Goal: Task Accomplishment & Management: Manage account settings

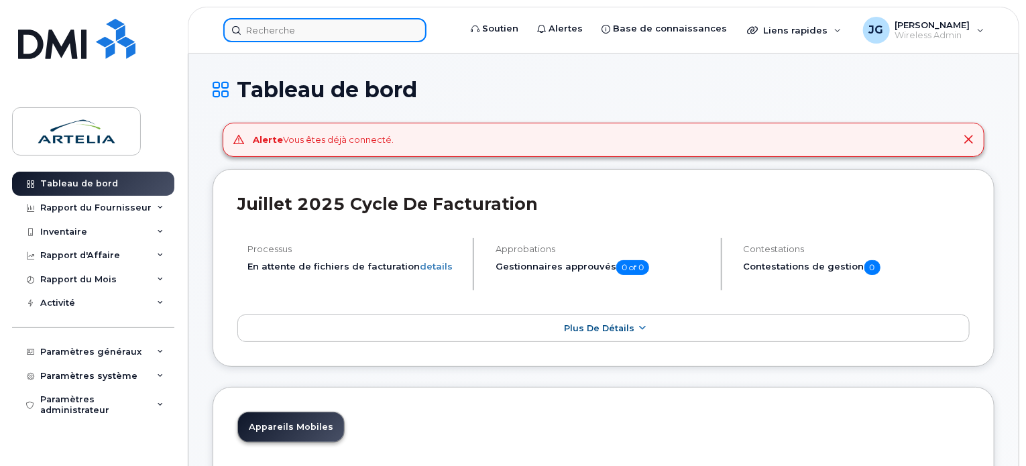
click at [313, 37] on input at bounding box center [324, 30] width 203 height 24
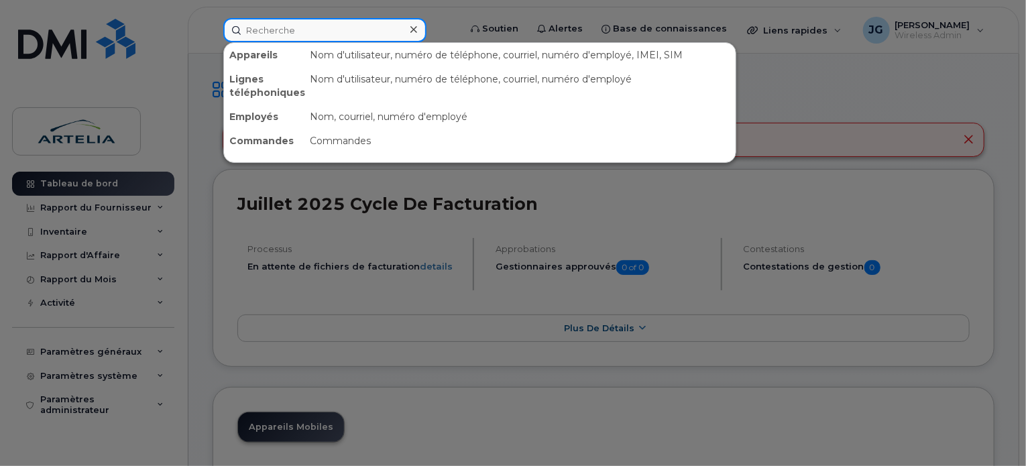
paste input "4384499134"
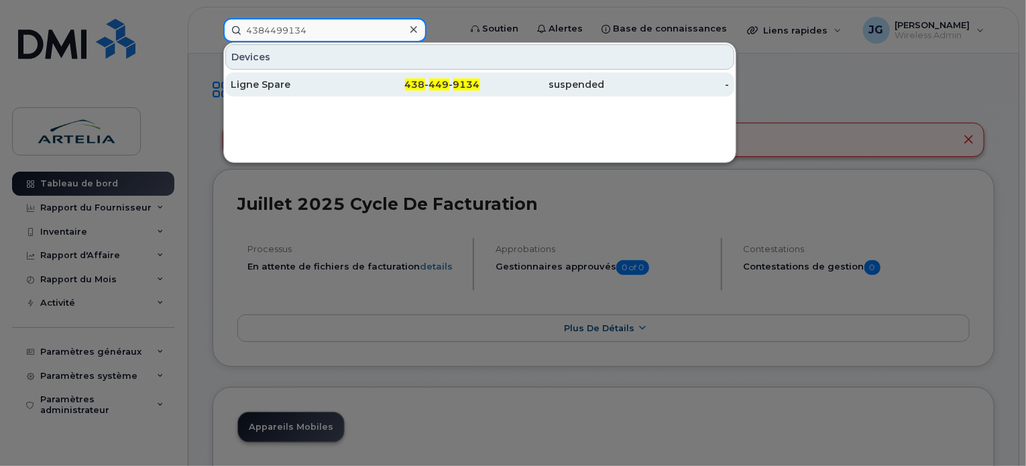
type input "4384499134"
click at [355, 72] on div "Ligne Spare" at bounding box center [417, 84] width 125 height 24
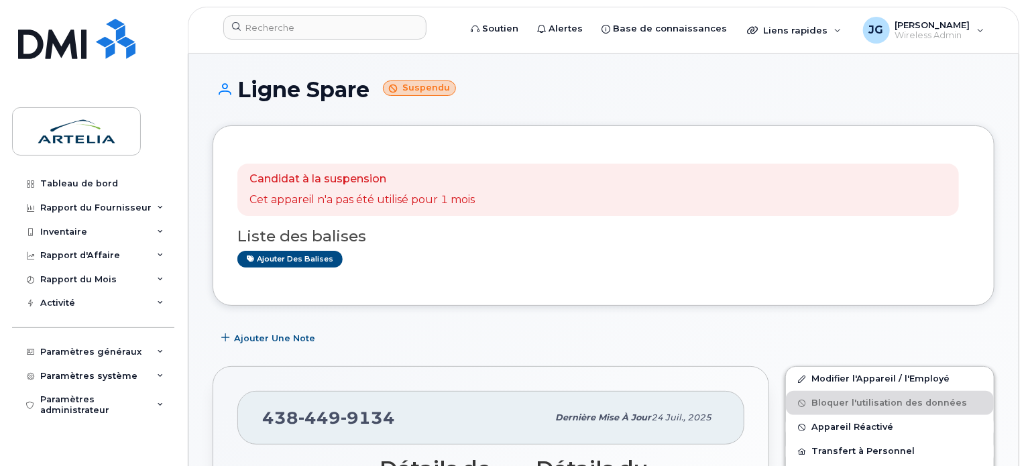
scroll to position [153, 0]
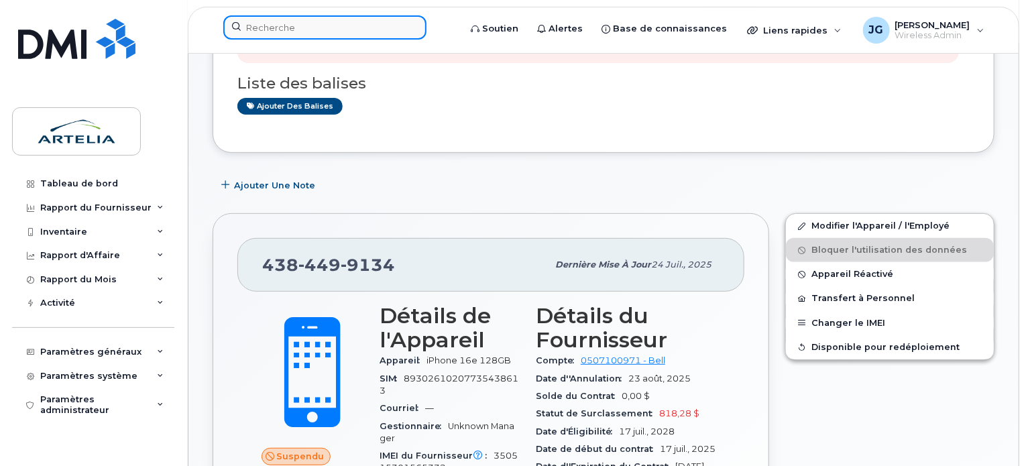
click at [338, 22] on input at bounding box center [324, 27] width 203 height 24
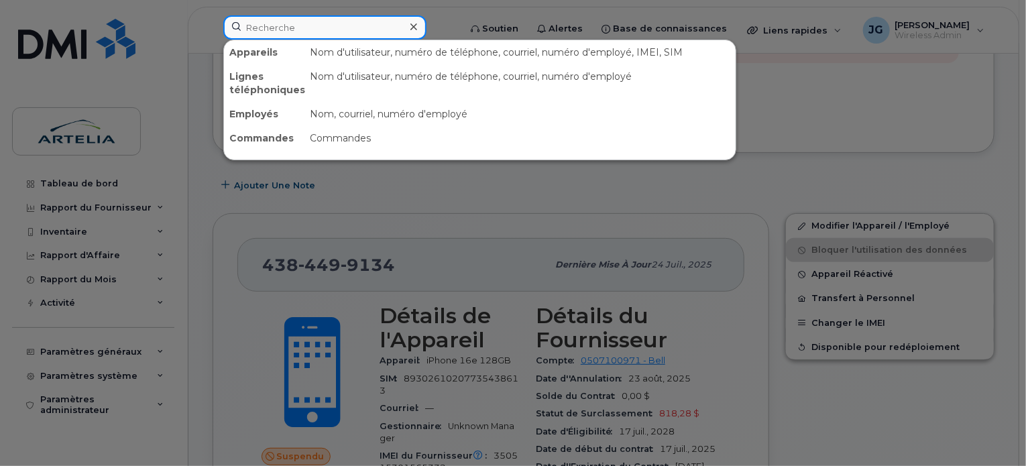
paste input "4384499134"
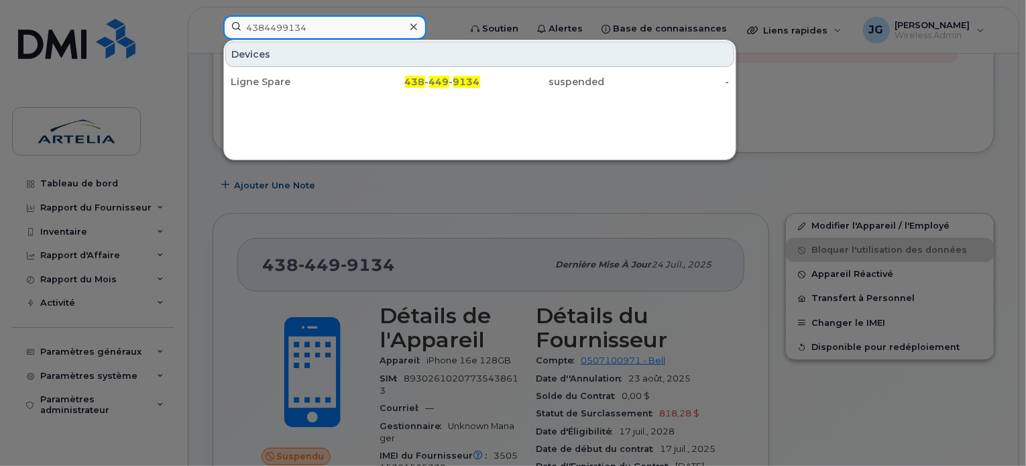
type input "4384499134"
click at [373, 58] on div "Devices" at bounding box center [479, 54] width 509 height 25
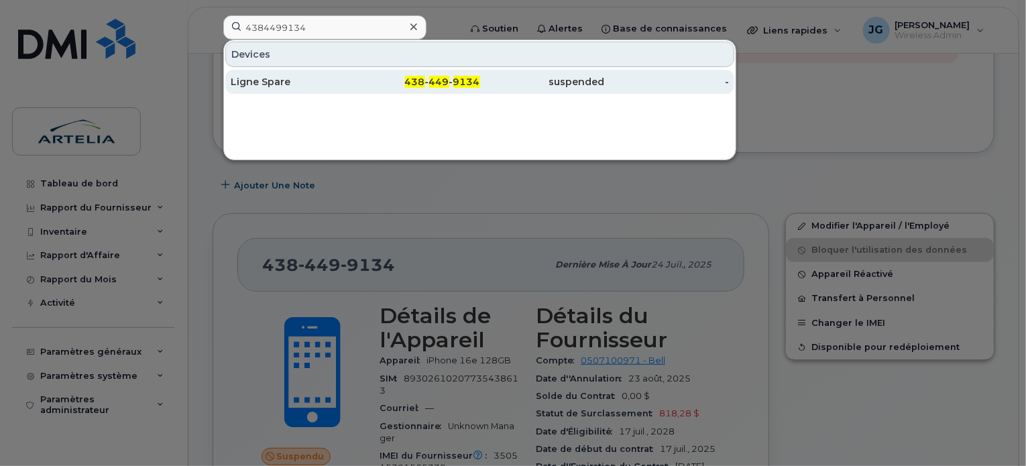
click at [480, 73] on div "438 - 449 - 9134" at bounding box center [542, 82] width 125 height 24
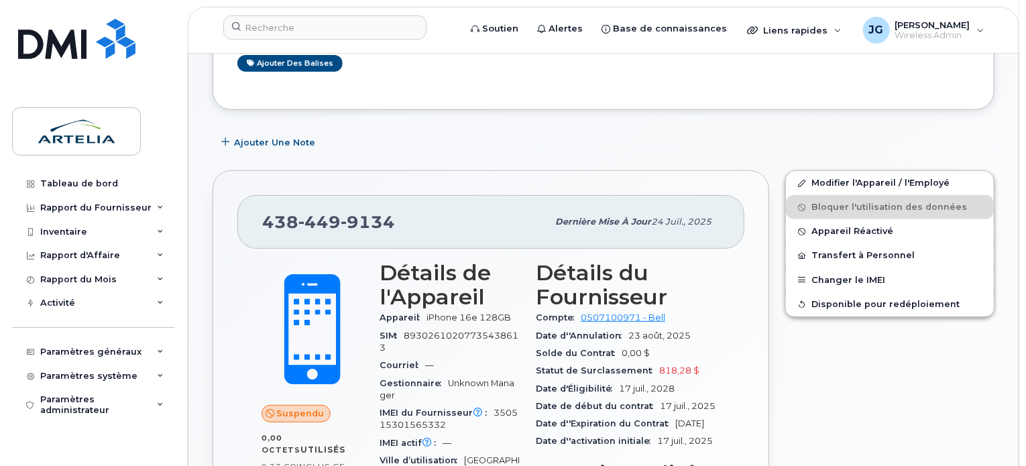
scroll to position [193, 0]
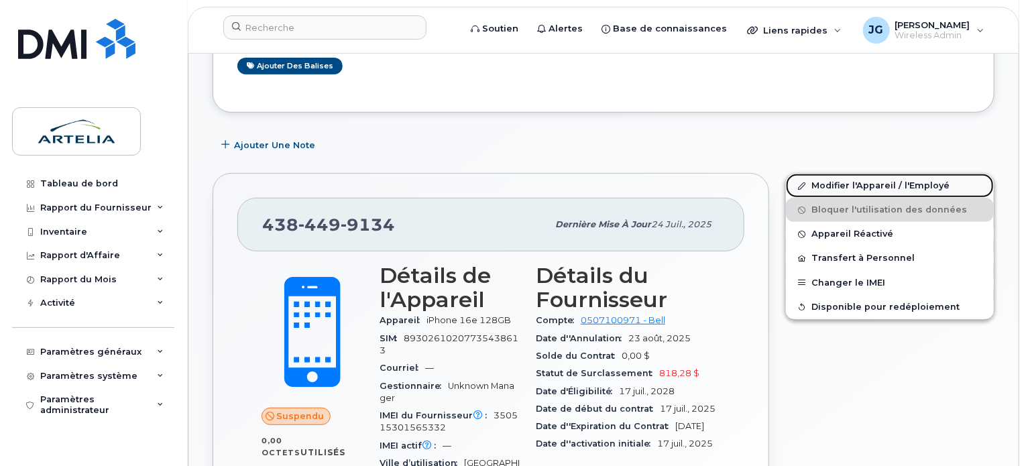
click at [821, 185] on link "Modifier l'Appareil / l'Employé" at bounding box center [890, 186] width 208 height 24
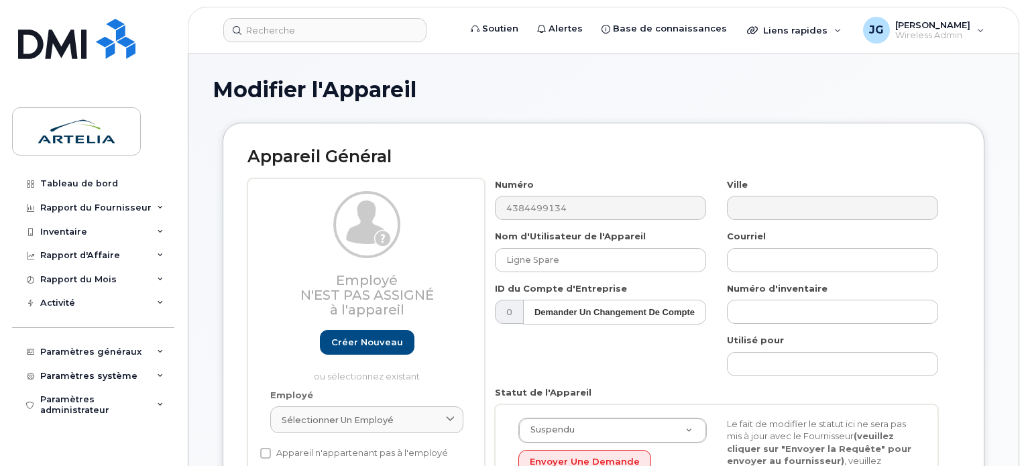
select select "29522010"
drag, startPoint x: 642, startPoint y: 262, endPoint x: 424, endPoint y: 265, distance: 217.2
click at [424, 265] on div "Employé N'est pas assigné à l'appareil Créer nouveau ou sélectionnez existant E…" at bounding box center [603, 392] width 712 height 428
paste input "Marquis-[PERSON_NAME]"
click at [504, 257] on input "Marquis-[PERSON_NAME]" at bounding box center [600, 260] width 211 height 24
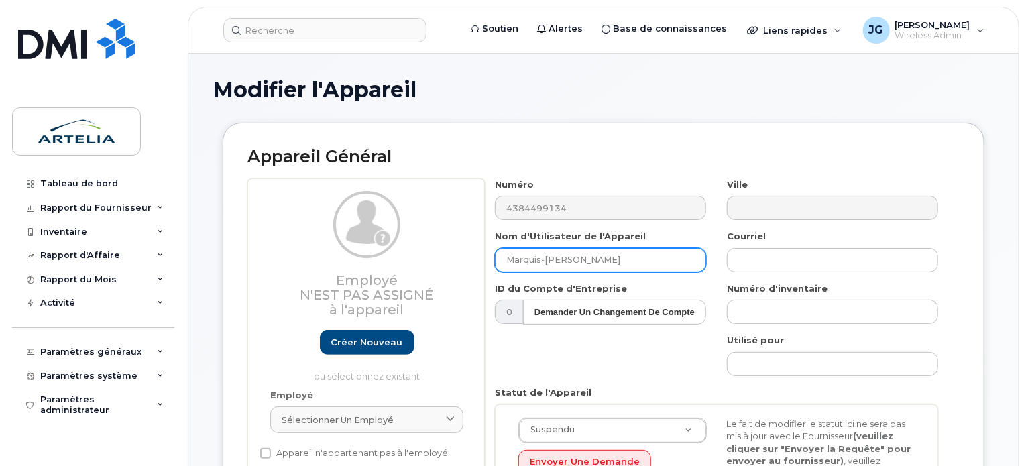
paste input "Simon"
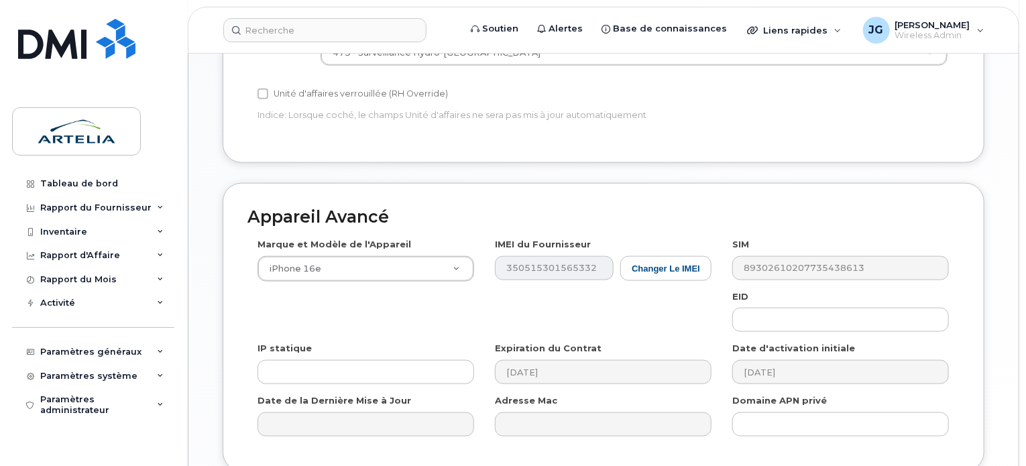
scroll to position [788, 0]
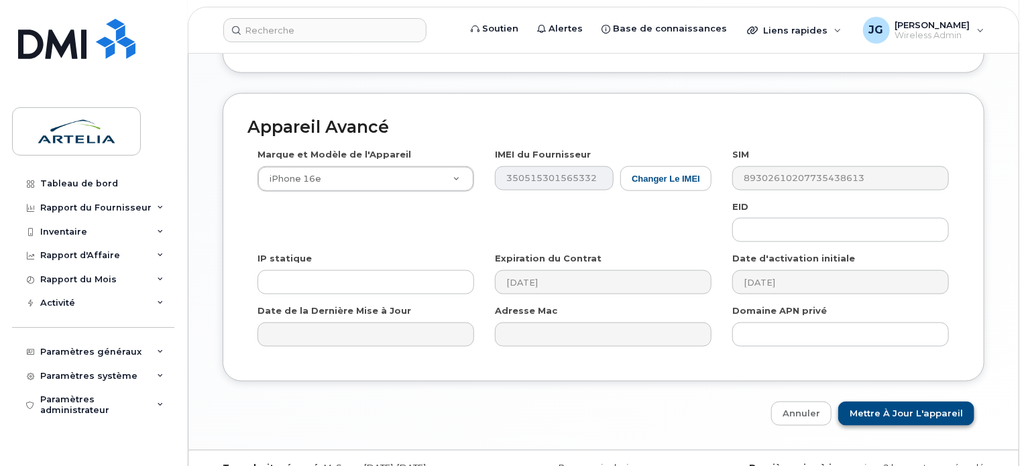
type input "Simon Marquis-Bernier"
click at [917, 402] on input "Mettre à jour l'appareil" at bounding box center [906, 414] width 136 height 25
type input "Sauvegarde..."
